Goal: Book appointment/travel/reservation

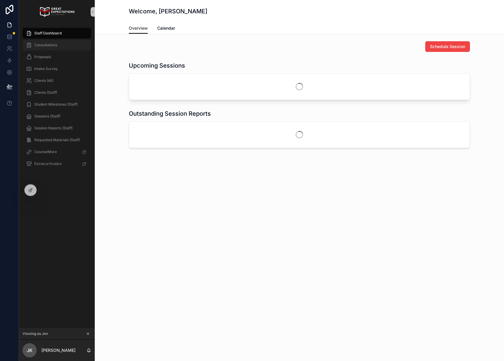
click at [42, 45] on span "Consultations" at bounding box center [45, 45] width 23 height 5
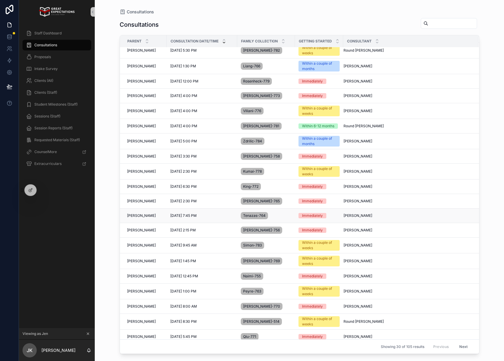
scroll to position [25, 0]
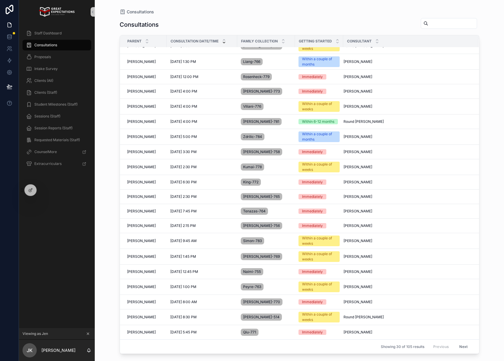
click at [55, 46] on span "Consultations" at bounding box center [45, 45] width 23 height 5
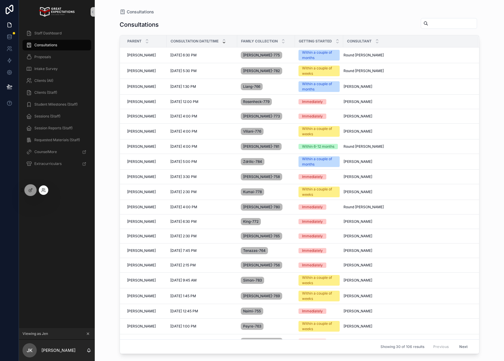
click at [41, 190] on div at bounding box center [43, 189] width 9 height 9
click at [43, 190] on icon at bounding box center [43, 190] width 5 height 5
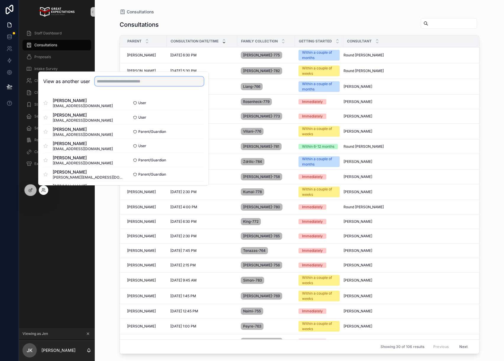
click at [126, 80] on input "text" at bounding box center [149, 80] width 109 height 9
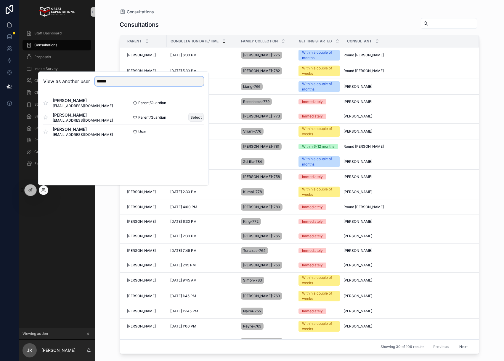
type input "******"
click at [197, 118] on button "Select" at bounding box center [195, 117] width 15 height 9
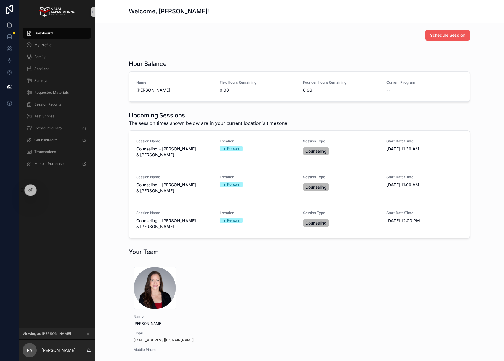
click at [441, 32] on span "Schedule Session" at bounding box center [447, 35] width 35 height 6
click at [41, 191] on icon at bounding box center [43, 190] width 5 height 5
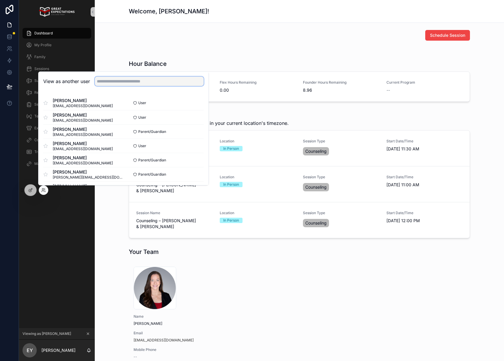
click at [117, 81] on input "text" at bounding box center [149, 80] width 109 height 9
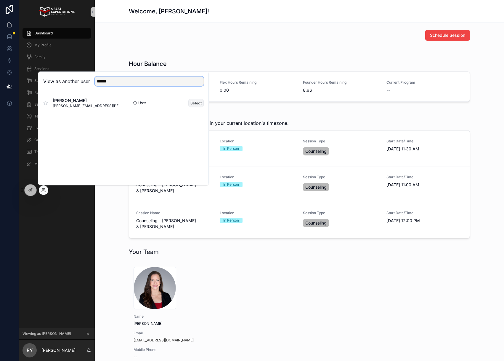
type input "******"
click at [193, 104] on button "Select" at bounding box center [195, 103] width 15 height 9
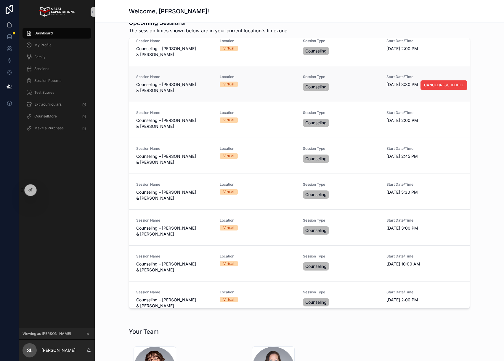
scroll to position [9, 0]
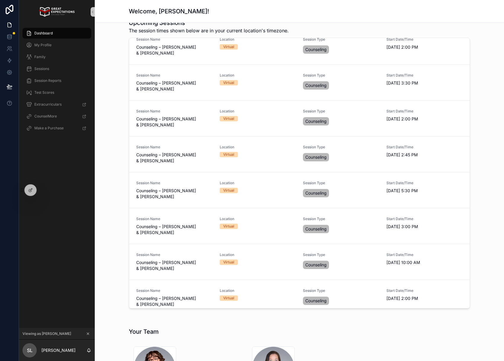
click at [49, 36] on div "Dashboard" at bounding box center [57, 32] width 62 height 9
click at [47, 44] on span "My Profile" at bounding box center [42, 45] width 17 height 5
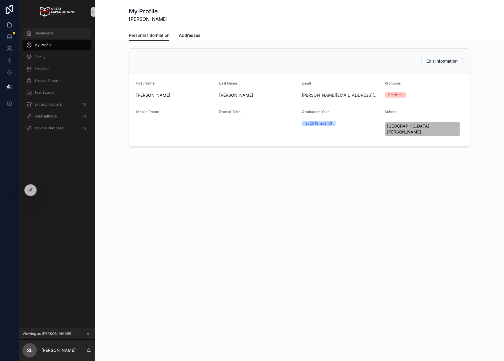
click at [50, 33] on span "Dashboard" at bounding box center [43, 33] width 18 height 5
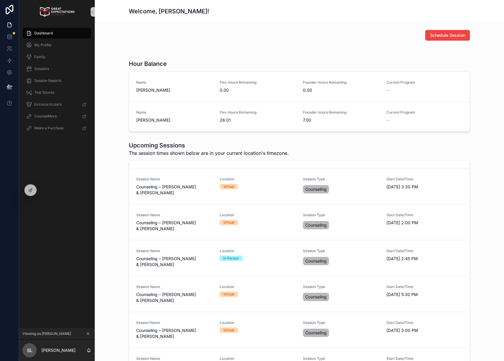
scroll to position [88, 0]
